Goal: Task Accomplishment & Management: Manage account settings

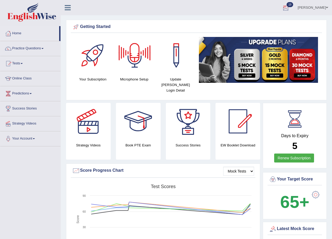
click at [308, 3] on link "Annifred Onaghise" at bounding box center [313, 7] width 38 height 14
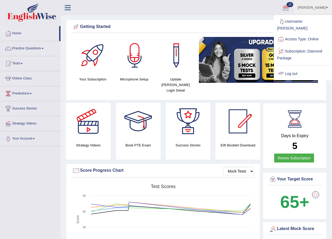
click at [288, 76] on link "Log out" at bounding box center [303, 74] width 57 height 12
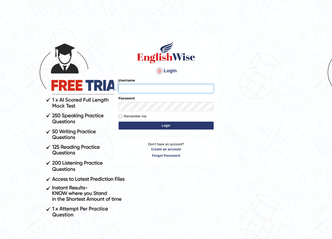
click at [119, 122] on button "Login" at bounding box center [166, 126] width 95 height 8
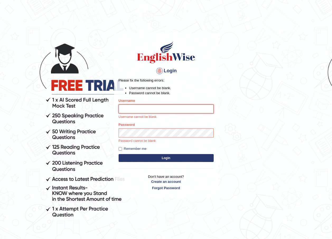
click at [119, 154] on button "Login" at bounding box center [166, 158] width 95 height 8
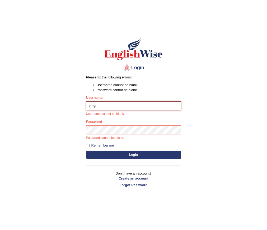
type input "ghyu"
